Goal: Task Accomplishment & Management: Use online tool/utility

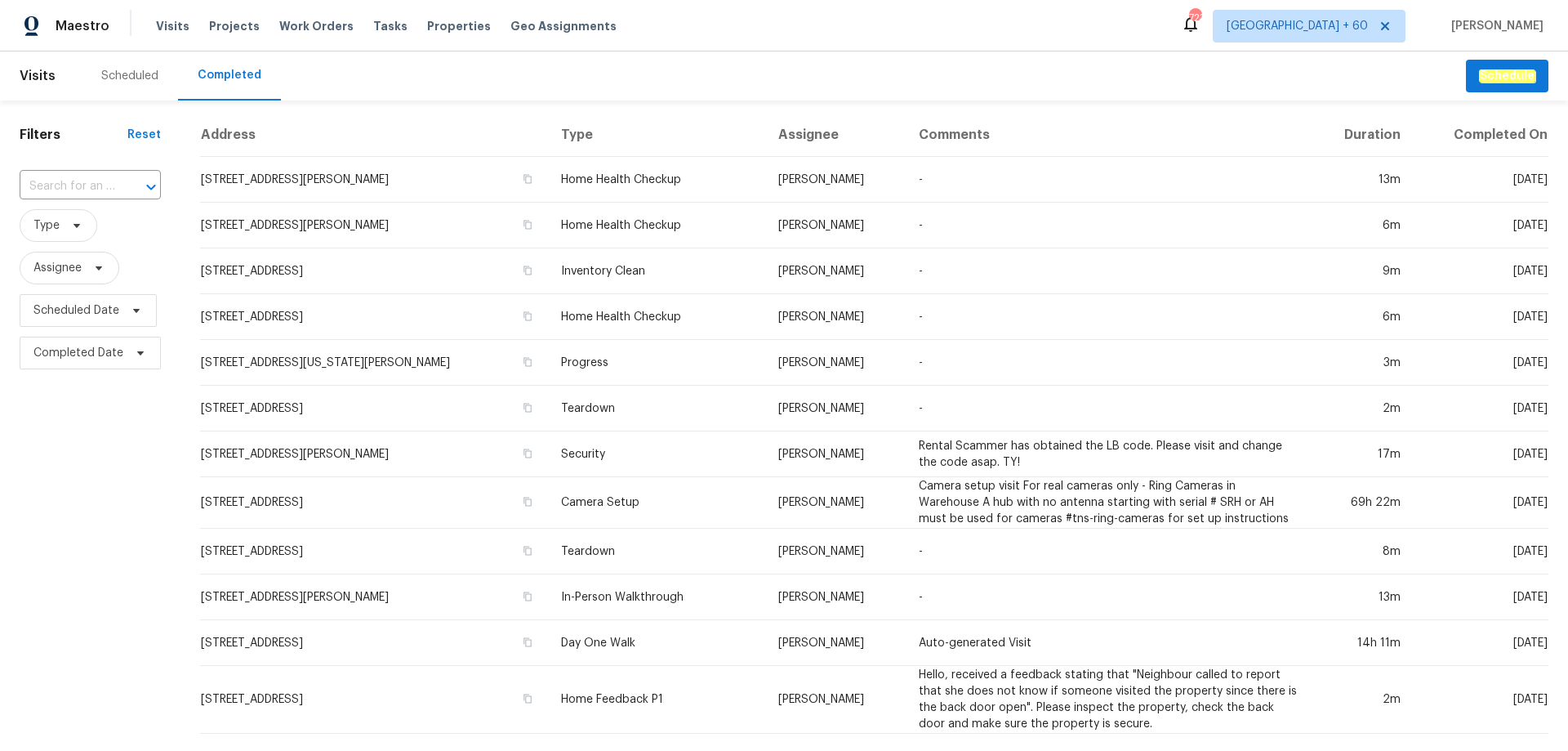
click at [63, 201] on div "​" at bounding box center [90, 186] width 141 height 36
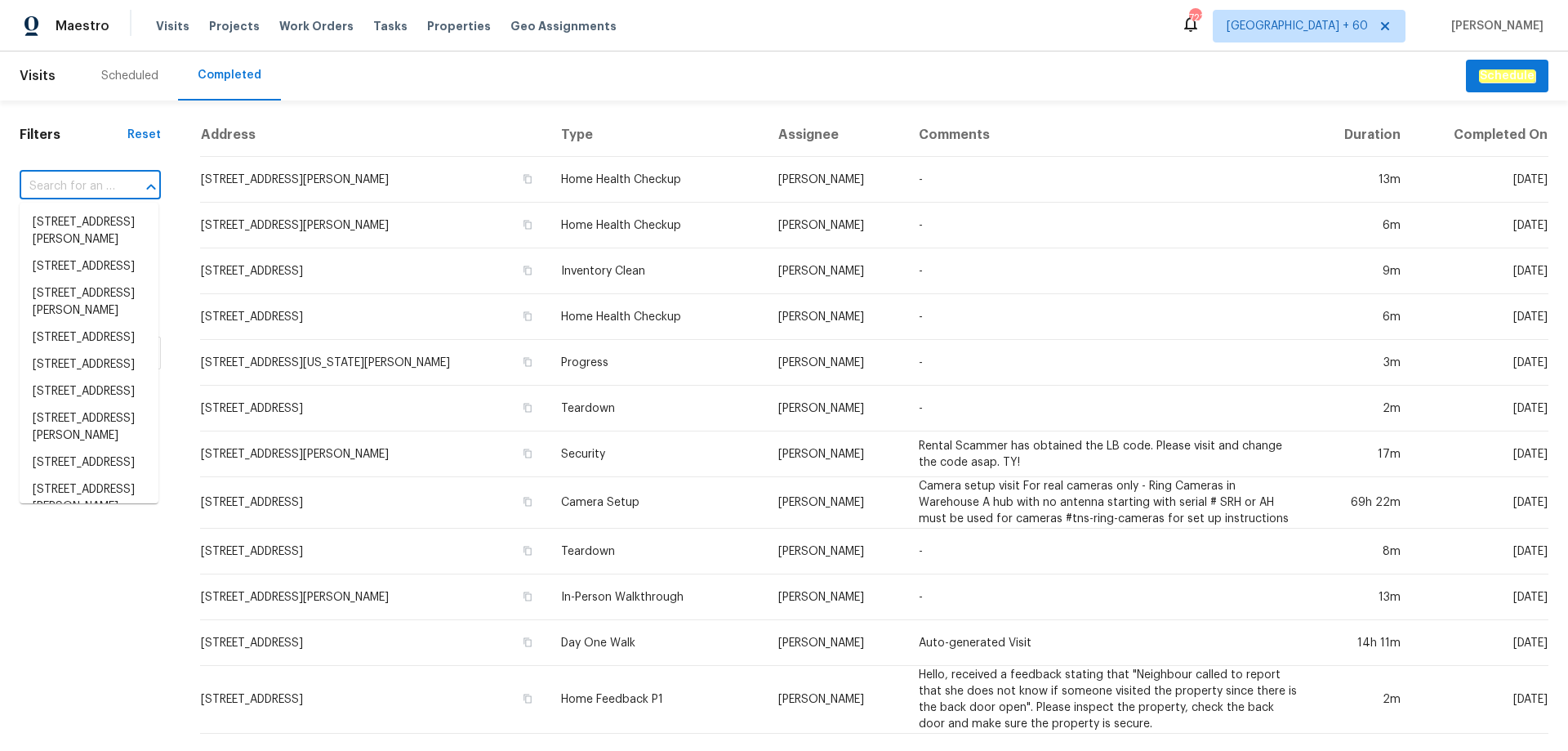
click at [76, 189] on input "text" at bounding box center [68, 186] width 95 height 25
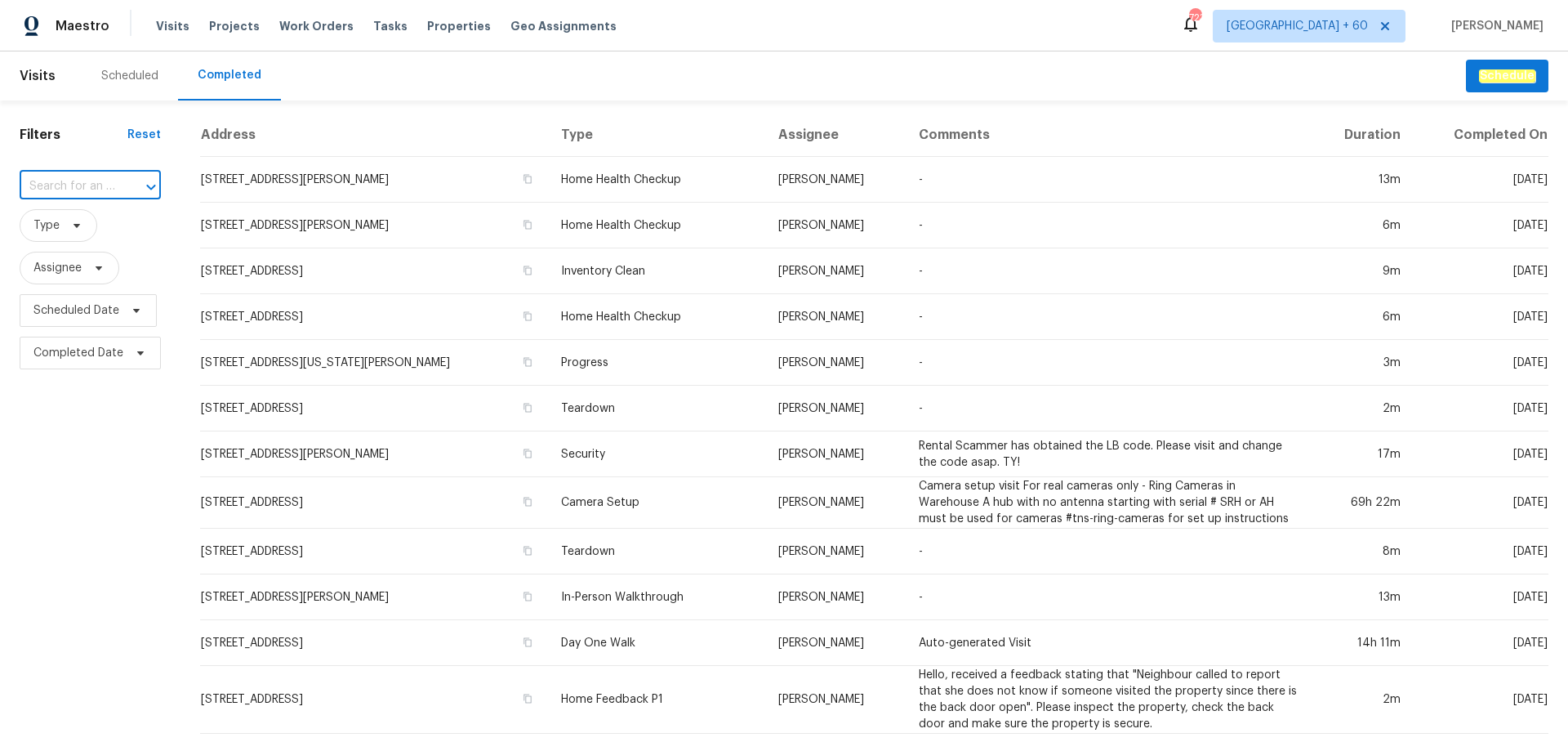
paste input "[STREET_ADDRESS]"
type input "[STREET_ADDRESS]"
click at [92, 225] on li "[STREET_ADDRESS]" at bounding box center [89, 222] width 139 height 27
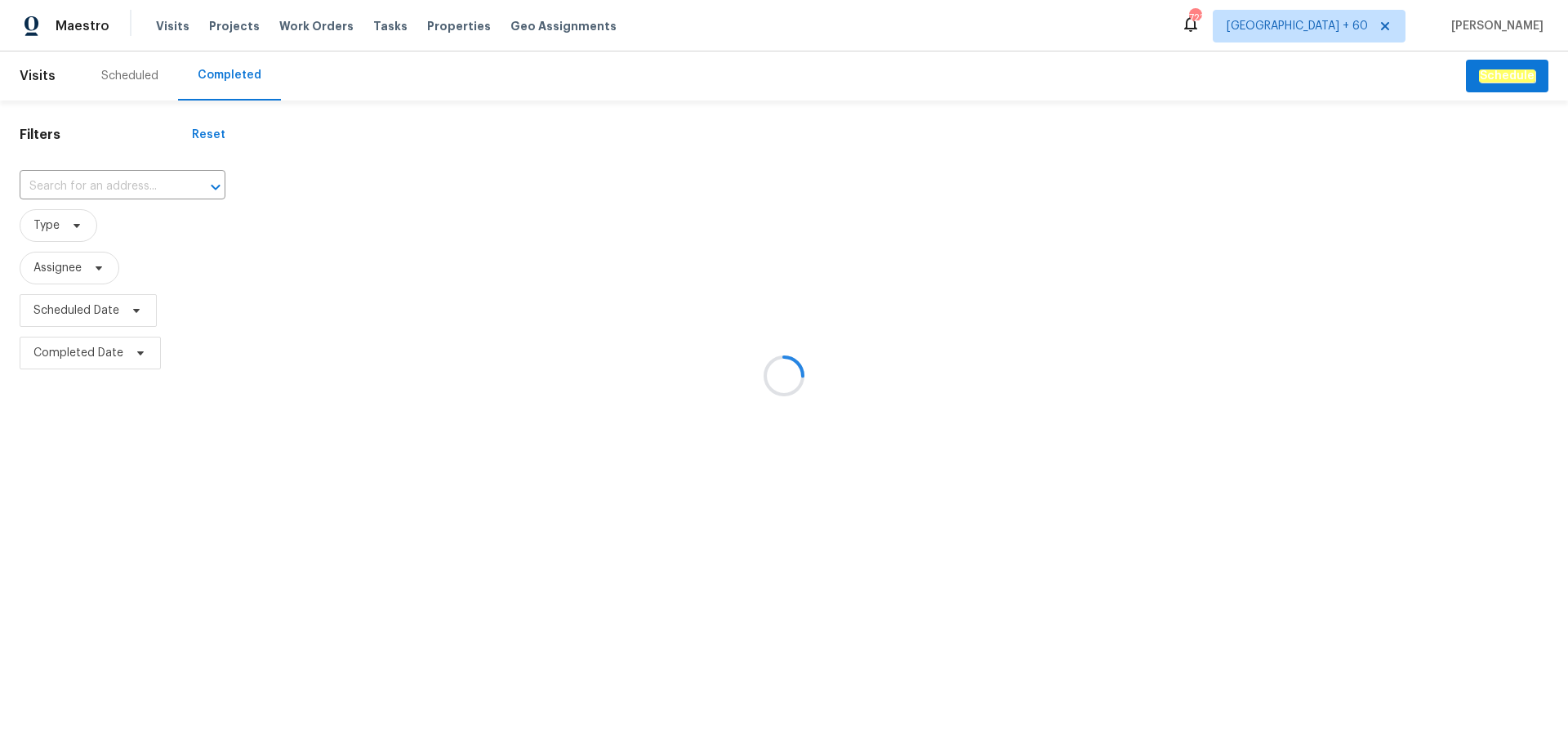
type input "[STREET_ADDRESS]"
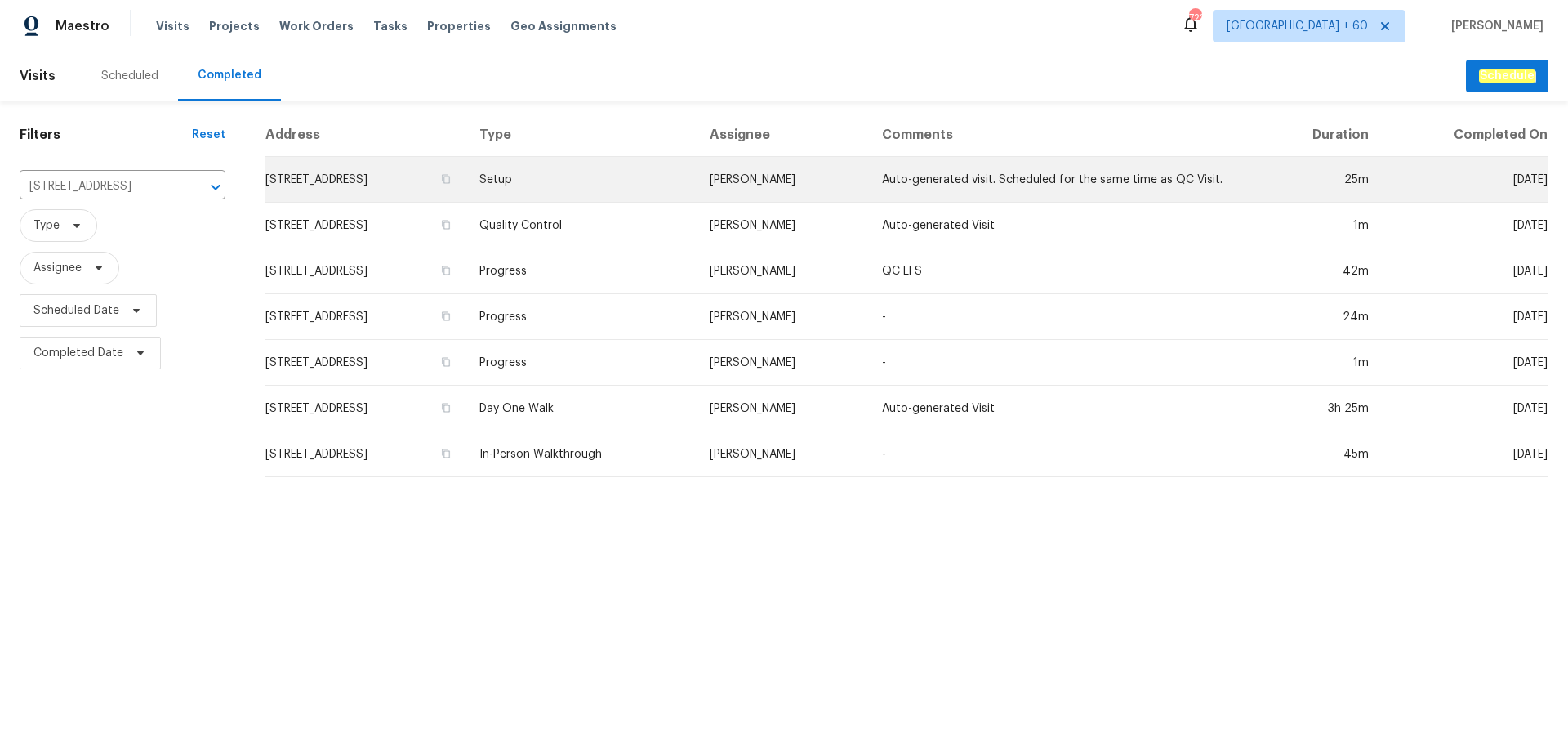
click at [696, 193] on td "Setup" at bounding box center [581, 180] width 230 height 46
